Goal: Communication & Community: Answer question/provide support

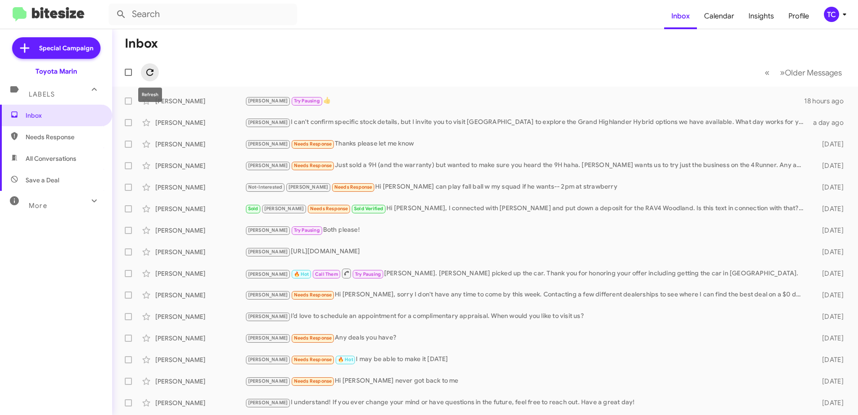
click at [147, 69] on icon at bounding box center [150, 72] width 11 height 11
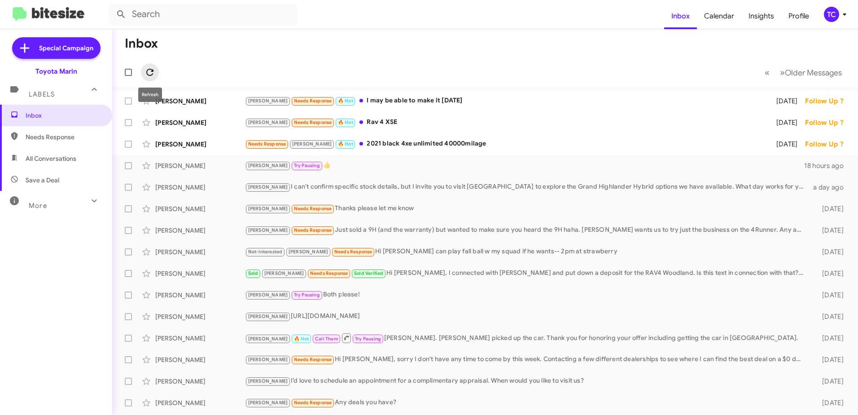
click at [151, 75] on icon at bounding box center [150, 72] width 11 height 11
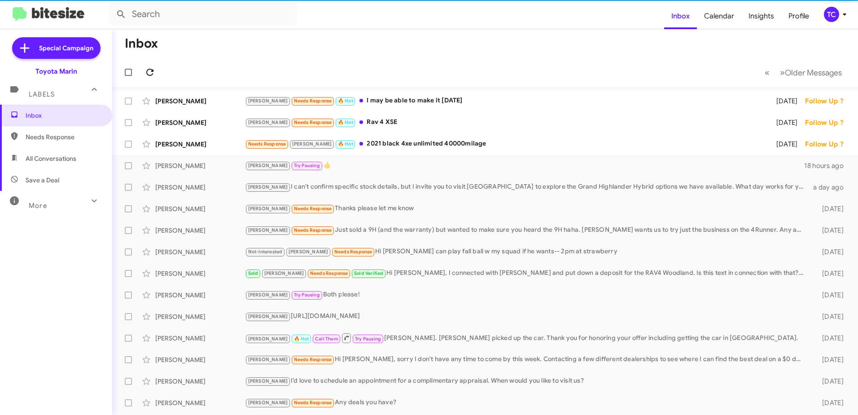
click at [151, 75] on icon at bounding box center [150, 72] width 11 height 11
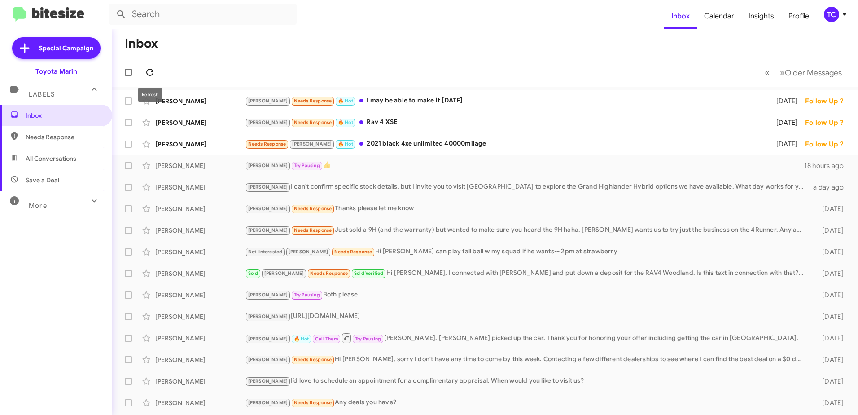
click at [149, 72] on icon at bounding box center [150, 72] width 11 height 11
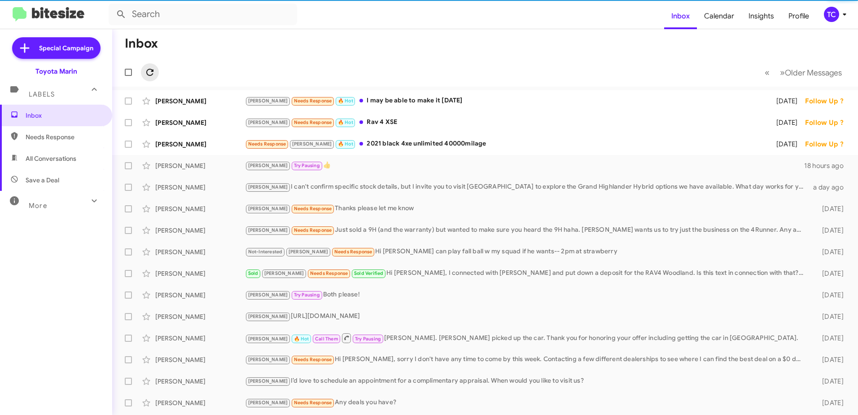
click at [149, 72] on icon at bounding box center [150, 72] width 11 height 11
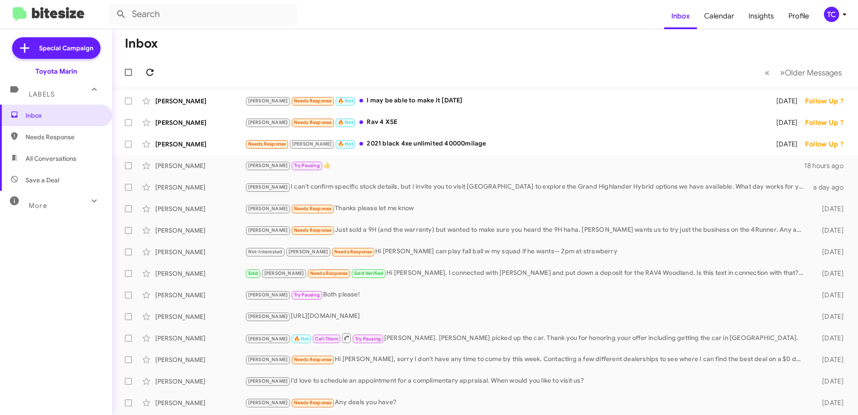
click at [149, 72] on icon at bounding box center [150, 72] width 11 height 11
drag, startPoint x: 348, startPoint y: 44, endPoint x: 337, endPoint y: 55, distance: 15.9
click at [348, 44] on mat-toolbar-row "Inbox" at bounding box center [485, 43] width 746 height 29
click at [149, 70] on icon at bounding box center [150, 72] width 11 height 11
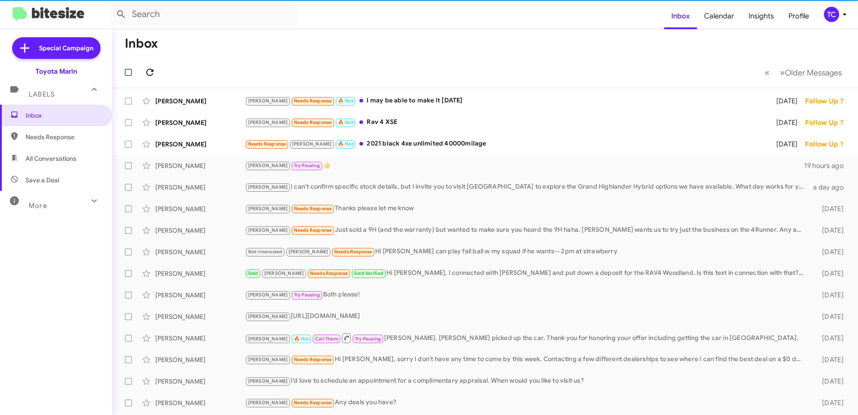
click at [149, 70] on icon at bounding box center [150, 72] width 11 height 11
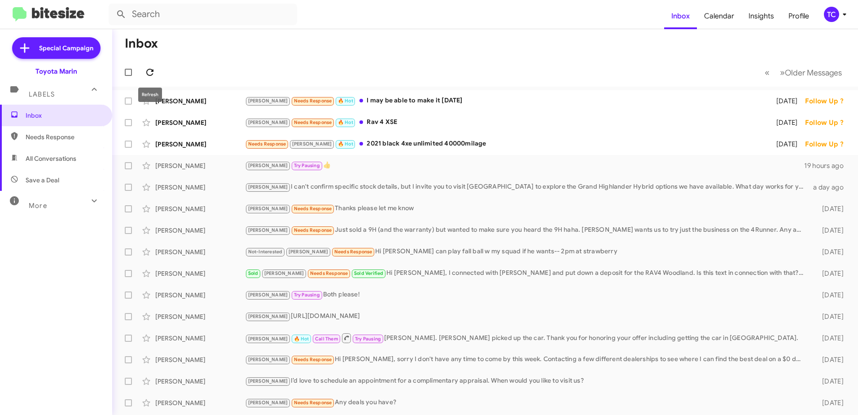
click at [145, 72] on icon at bounding box center [150, 72] width 11 height 11
click at [430, 56] on mat-toolbar-row "Inbox" at bounding box center [485, 43] width 746 height 29
click at [156, 70] on span at bounding box center [150, 72] width 18 height 11
click at [157, 67] on span at bounding box center [150, 72] width 18 height 11
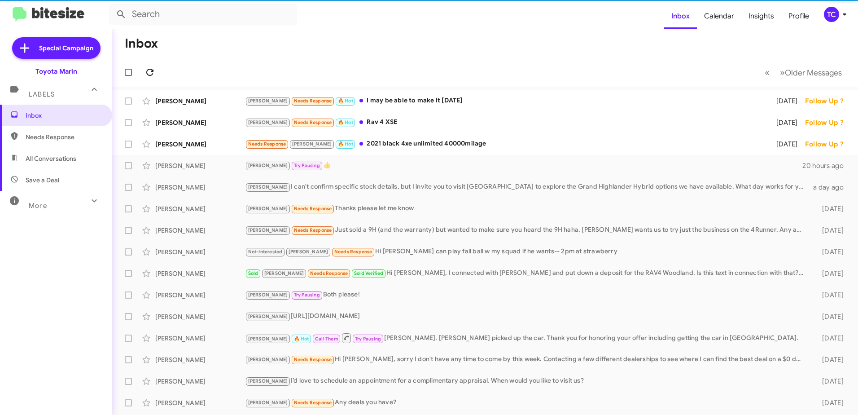
click at [152, 75] on icon at bounding box center [149, 72] width 7 height 7
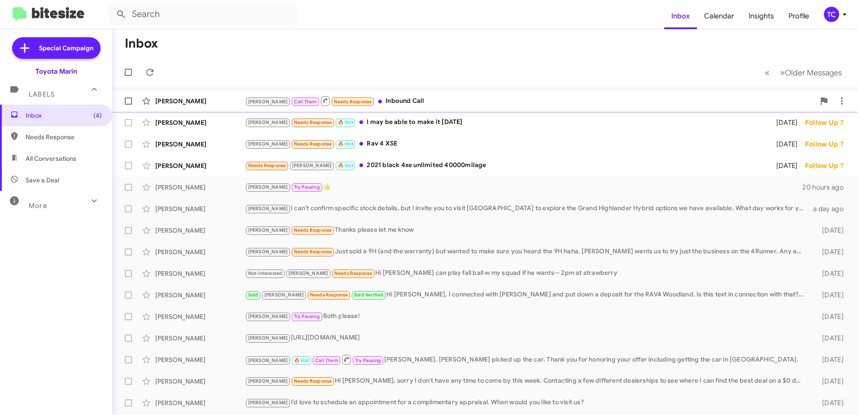
click at [375, 105] on div "[PERSON_NAME] Call Them Needs Response Inbound Call" at bounding box center [530, 100] width 570 height 11
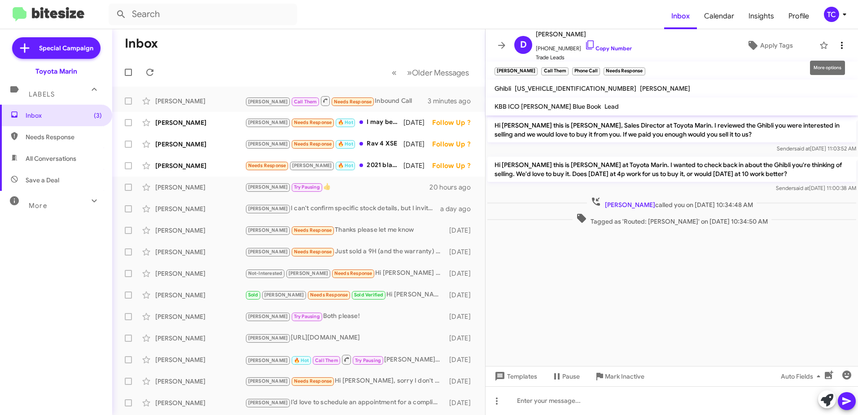
click at [837, 45] on icon at bounding box center [842, 45] width 11 height 11
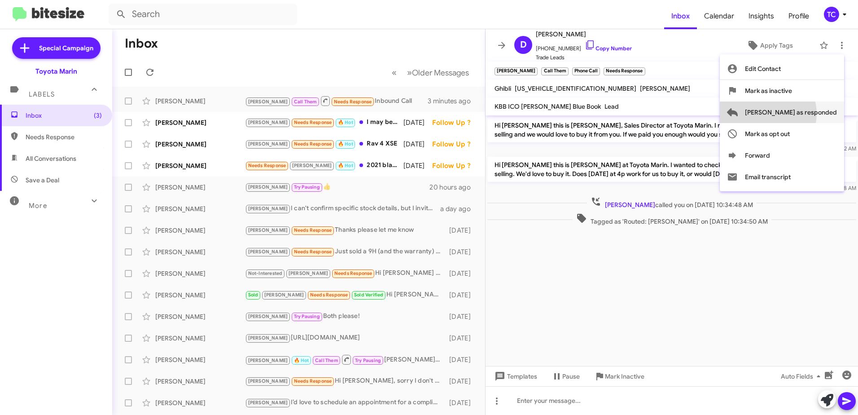
click at [804, 114] on span "[PERSON_NAME] as responded" at bounding box center [791, 112] width 92 height 22
